Goal: Navigation & Orientation: Find specific page/section

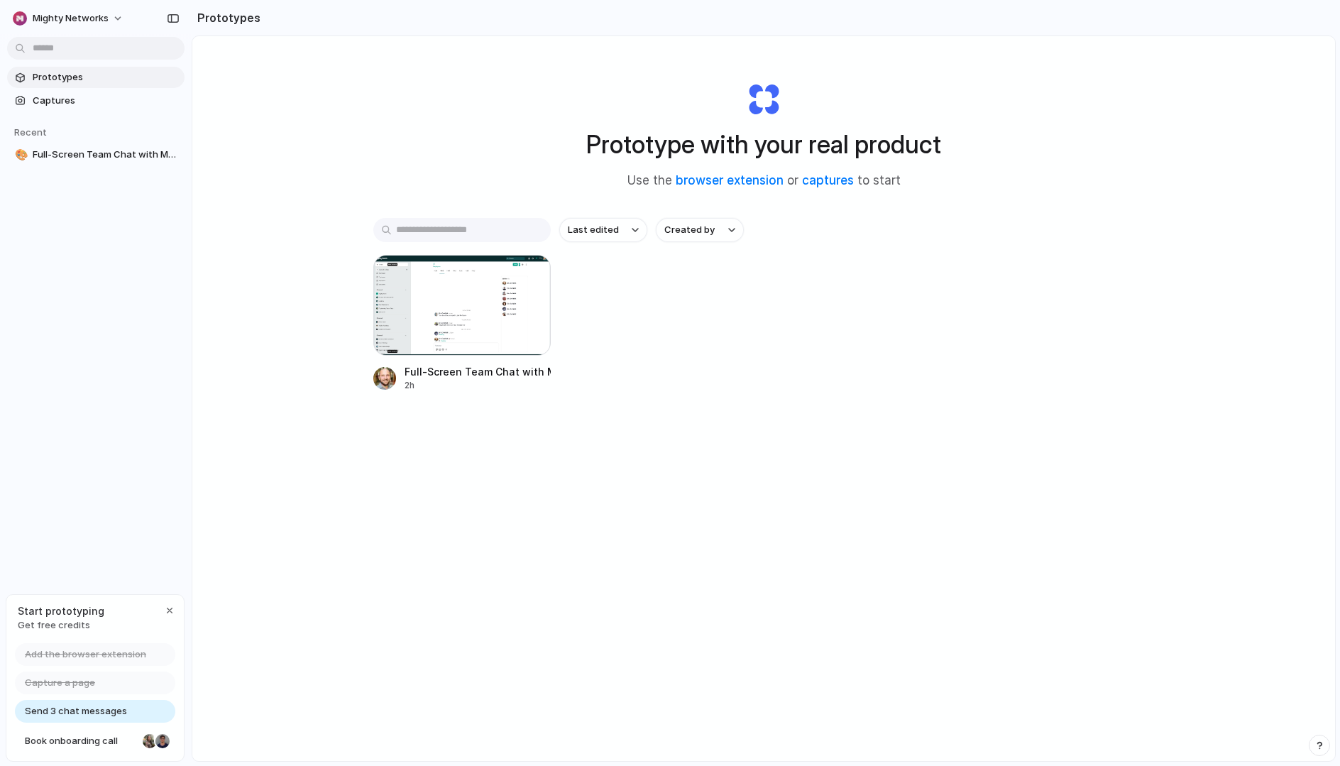
click at [127, 84] on link "Prototypes" at bounding box center [95, 77] width 177 height 21
click at [115, 94] on span "Captures" at bounding box center [106, 101] width 146 height 14
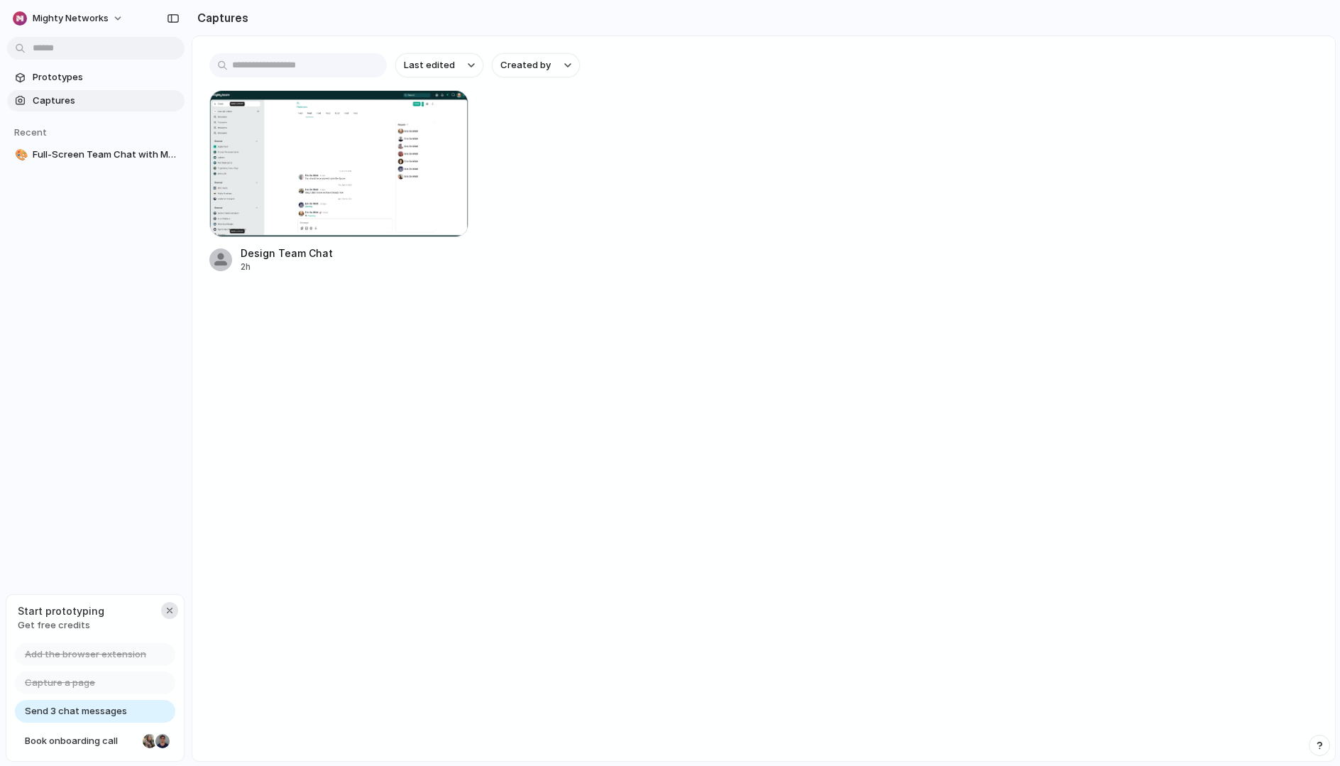
click at [164, 610] on div "button" at bounding box center [169, 610] width 11 height 11
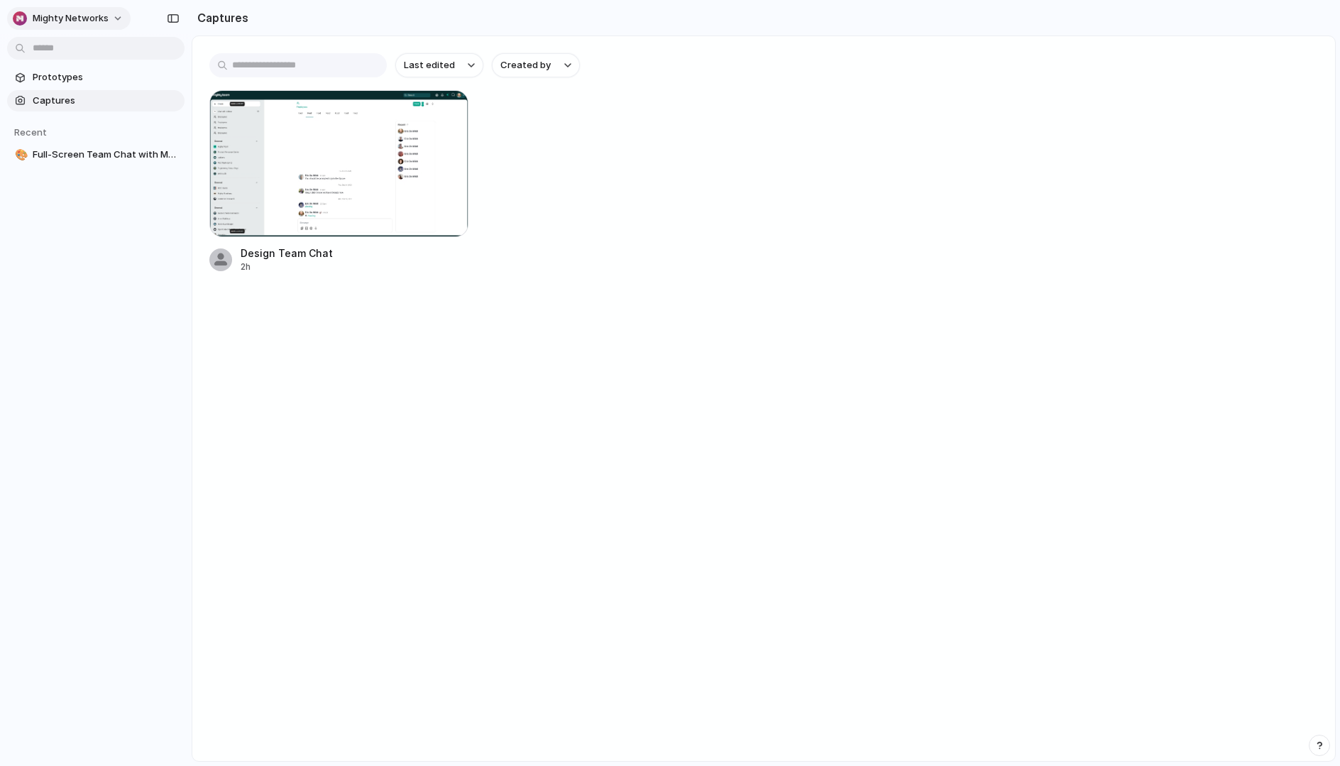
click at [115, 16] on button "Mighty Networks" at bounding box center [69, 18] width 124 height 23
click at [92, 53] on li "Settings" at bounding box center [69, 50] width 118 height 23
